Goal: Task Accomplishment & Management: Use online tool/utility

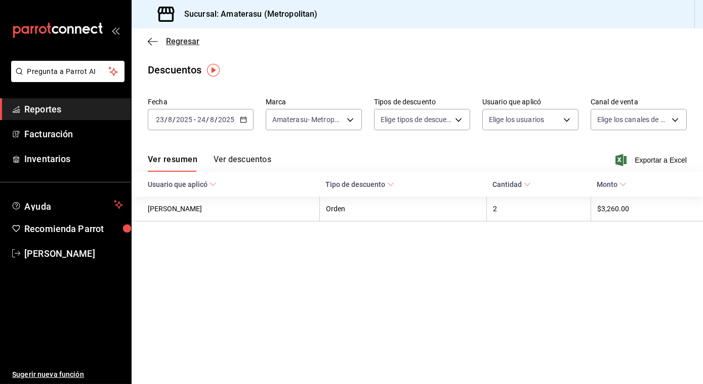
click at [152, 40] on icon "button" at bounding box center [153, 41] width 10 height 9
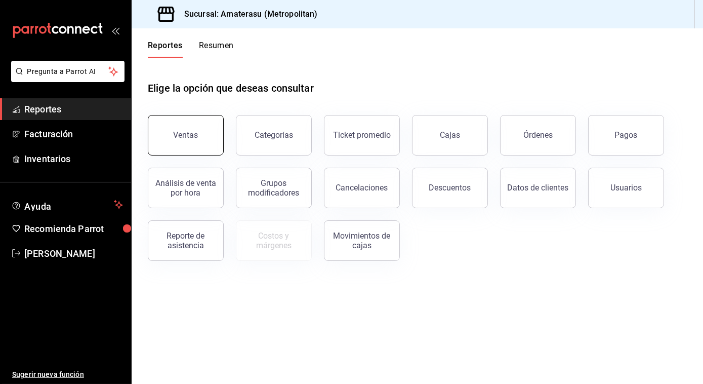
click at [178, 141] on button "Ventas" at bounding box center [186, 135] width 76 height 40
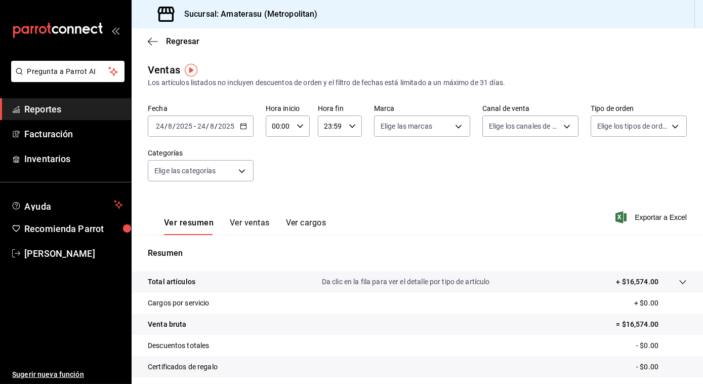
click at [243, 126] on icon "button" at bounding box center [243, 125] width 7 height 7
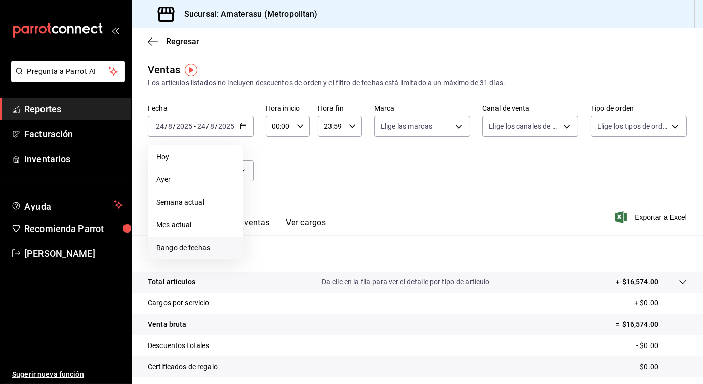
click at [172, 249] on span "Rango de fechas" at bounding box center [195, 247] width 78 height 11
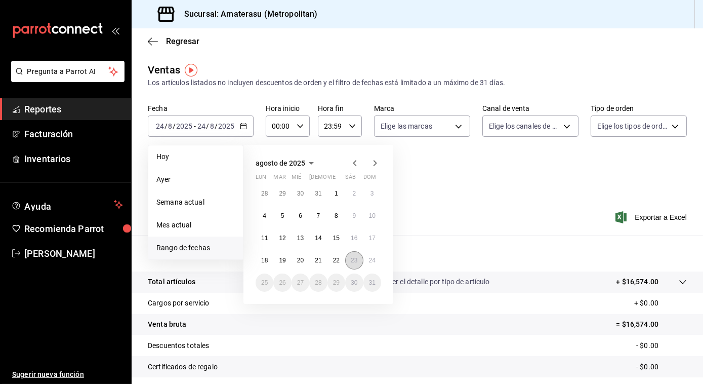
click at [355, 256] on button "23" at bounding box center [354, 260] width 18 height 18
click at [369, 259] on abbr "24" at bounding box center [372, 260] width 7 height 7
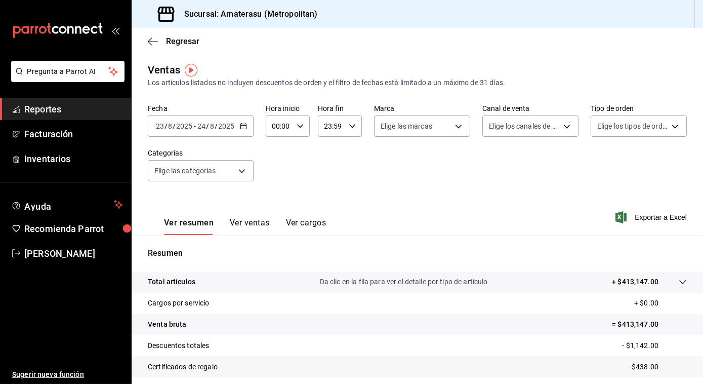
click at [297, 128] on icon "button" at bounding box center [300, 125] width 7 height 7
click at [273, 199] on span "05" at bounding box center [276, 201] width 6 height 8
type input "05:00"
click at [452, 123] on div at bounding box center [351, 192] width 703 height 384
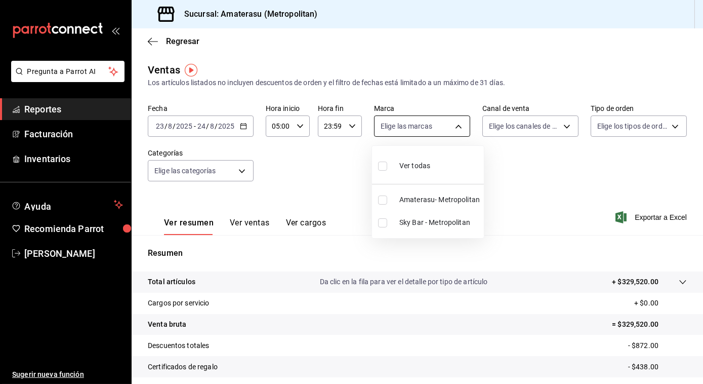
click at [455, 125] on body "Pregunta a Parrot AI Reportes Facturación Inventarios Ayuda Recomienda Parrot […" at bounding box center [351, 192] width 703 height 384
click at [384, 164] on input "checkbox" at bounding box center [382, 165] width 9 height 9
checkbox input "true"
type input "e4cd7fcb-d45b-43ae-a99f-ad4ccfcd9032,f3afaab8-8c3d-4e49-a299-af9bdf6027b2"
checkbox input "true"
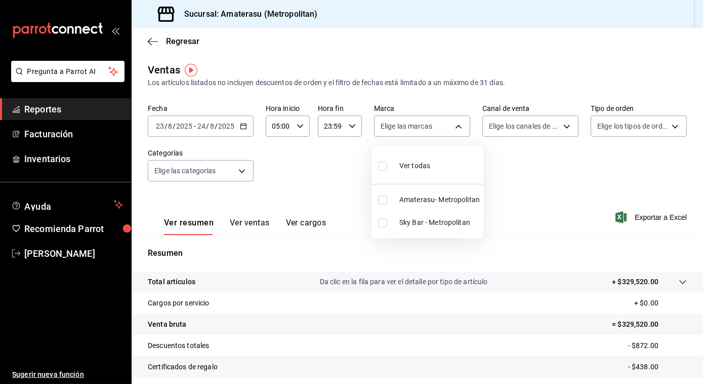
checkbox input "true"
click at [648, 213] on div at bounding box center [351, 192] width 703 height 384
click at [648, 213] on span "Exportar a Excel" at bounding box center [651, 217] width 69 height 12
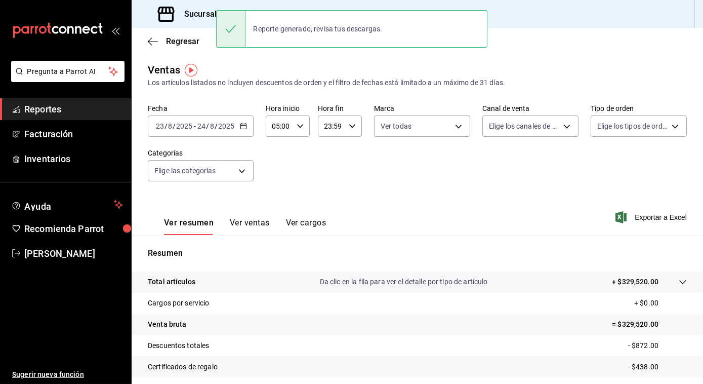
click at [176, 27] on div "Sucursal: Amaterasu (Metropolitan)" at bounding box center [231, 14] width 182 height 28
click at [151, 43] on icon "button" at bounding box center [153, 41] width 10 height 9
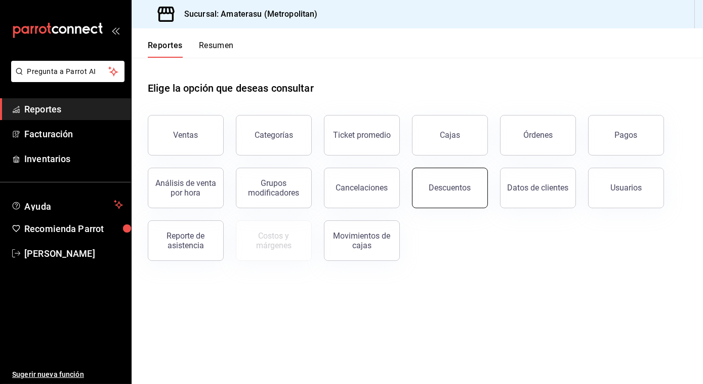
click at [444, 187] on div "Descuentos" at bounding box center [450, 188] width 42 height 10
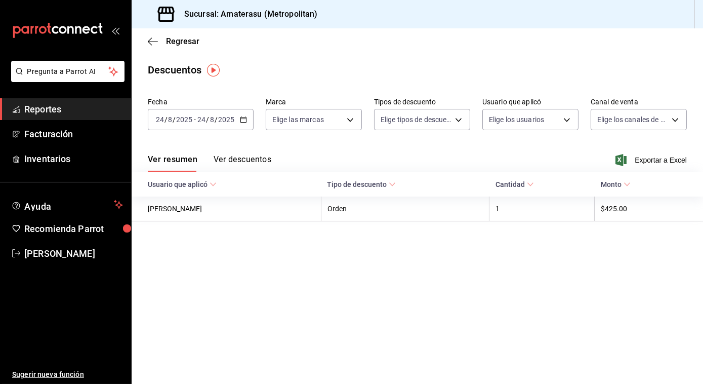
click at [242, 119] on \(Stroke\) "button" at bounding box center [243, 118] width 6 height 1
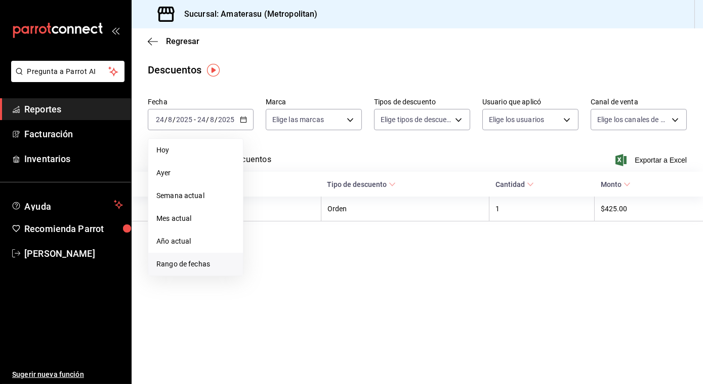
click at [190, 265] on span "Rango de fechas" at bounding box center [195, 264] width 78 height 11
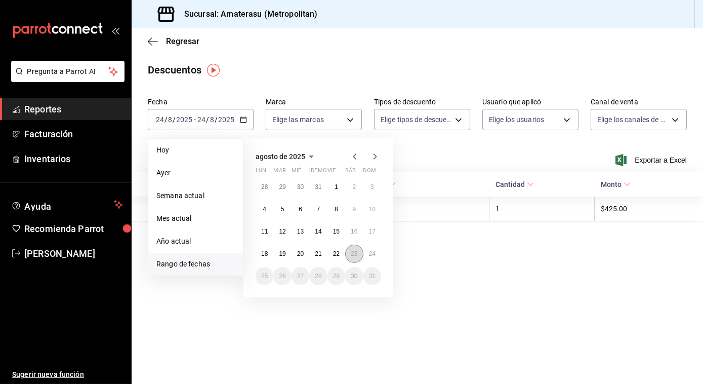
click at [353, 251] on abbr "23" at bounding box center [354, 253] width 7 height 7
click at [374, 256] on abbr "24" at bounding box center [372, 253] width 7 height 7
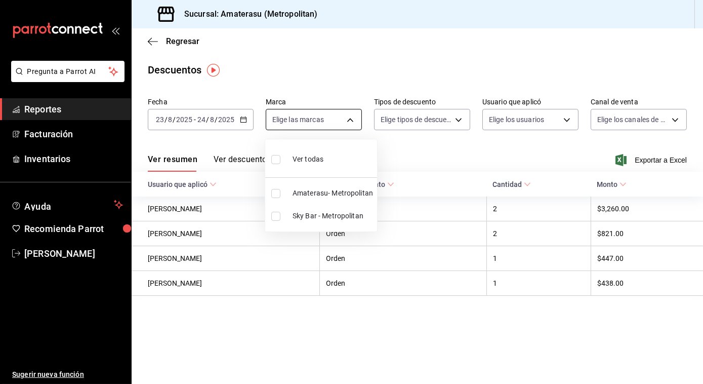
click at [349, 116] on body "Pregunta a Parrot AI Reportes Facturación Inventarios Ayuda Recomienda Parrot […" at bounding box center [351, 192] width 703 height 384
click at [277, 160] on input "checkbox" at bounding box center [275, 159] width 9 height 9
checkbox input "true"
type input "e4cd7fcb-d45b-43ae-a99f-ad4ccfcd9032,f3afaab8-8c3d-4e49-a299-af9bdf6027b2"
checkbox input "true"
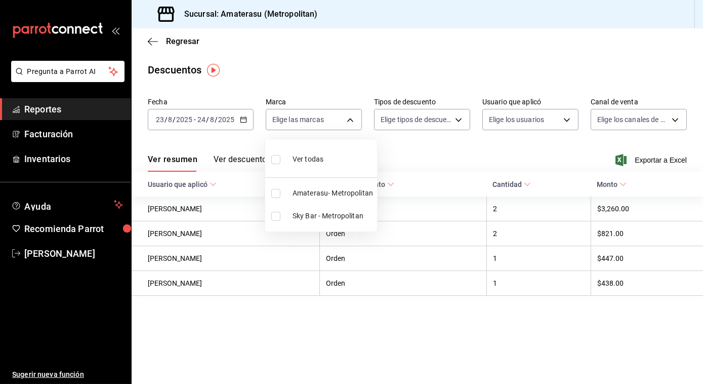
checkbox input "true"
click at [520, 140] on div at bounding box center [351, 192] width 703 height 384
click at [648, 158] on span "Exportar a Excel" at bounding box center [651, 160] width 69 height 12
